Goal: Check status

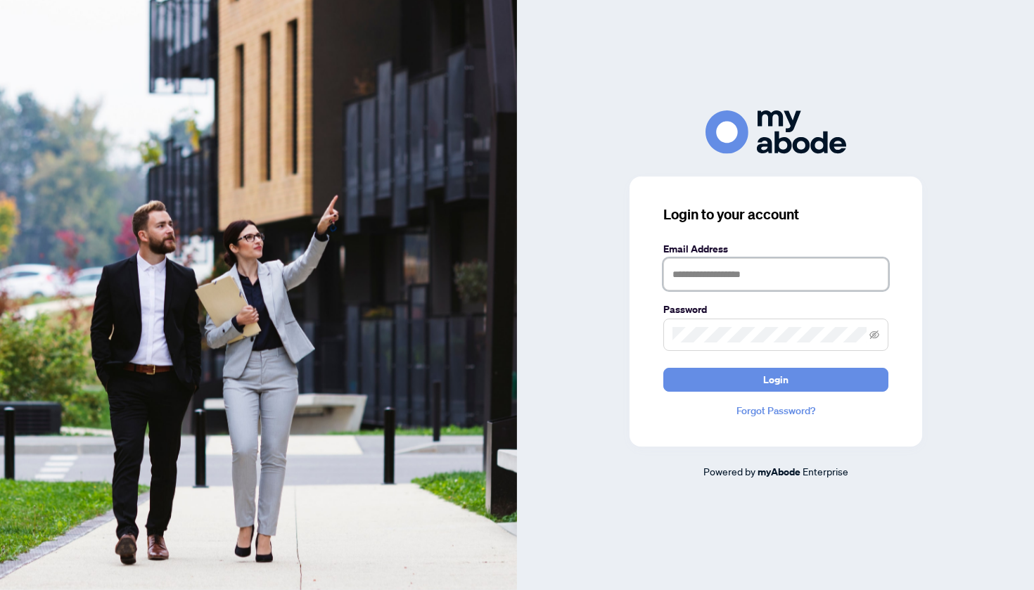
type input "**********"
click at [775, 379] on button "Login" at bounding box center [775, 380] width 225 height 24
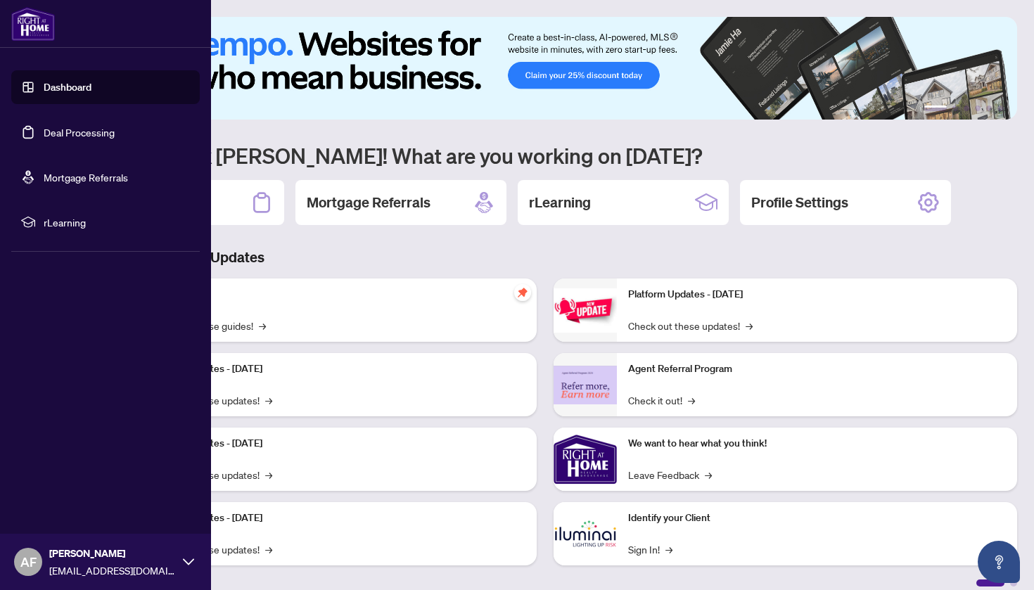
click at [55, 84] on link "Dashboard" at bounding box center [68, 87] width 48 height 13
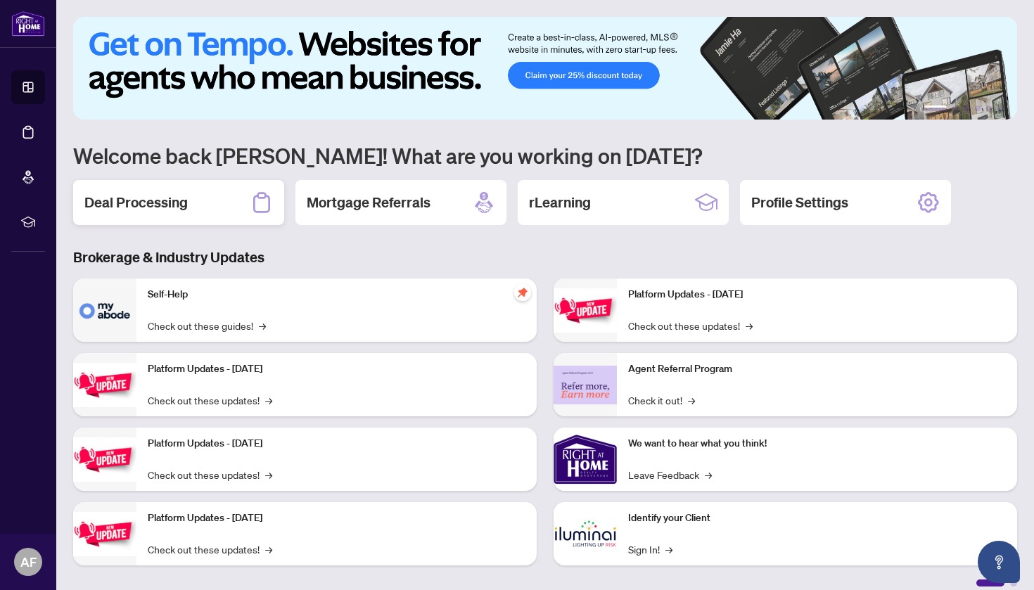
click at [145, 205] on h2 "Deal Processing" at bounding box center [135, 203] width 103 height 20
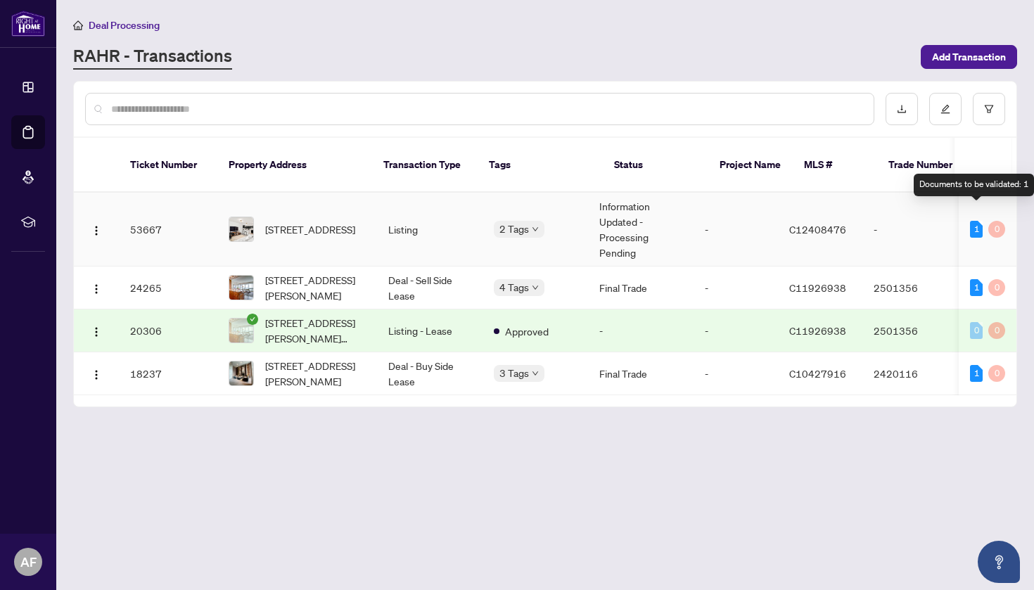
click at [977, 221] on div "1" at bounding box center [976, 229] width 13 height 17
click at [636, 196] on td "Information Updated - Processing Pending" at bounding box center [640, 230] width 105 height 74
